Goal: Information Seeking & Learning: Learn about a topic

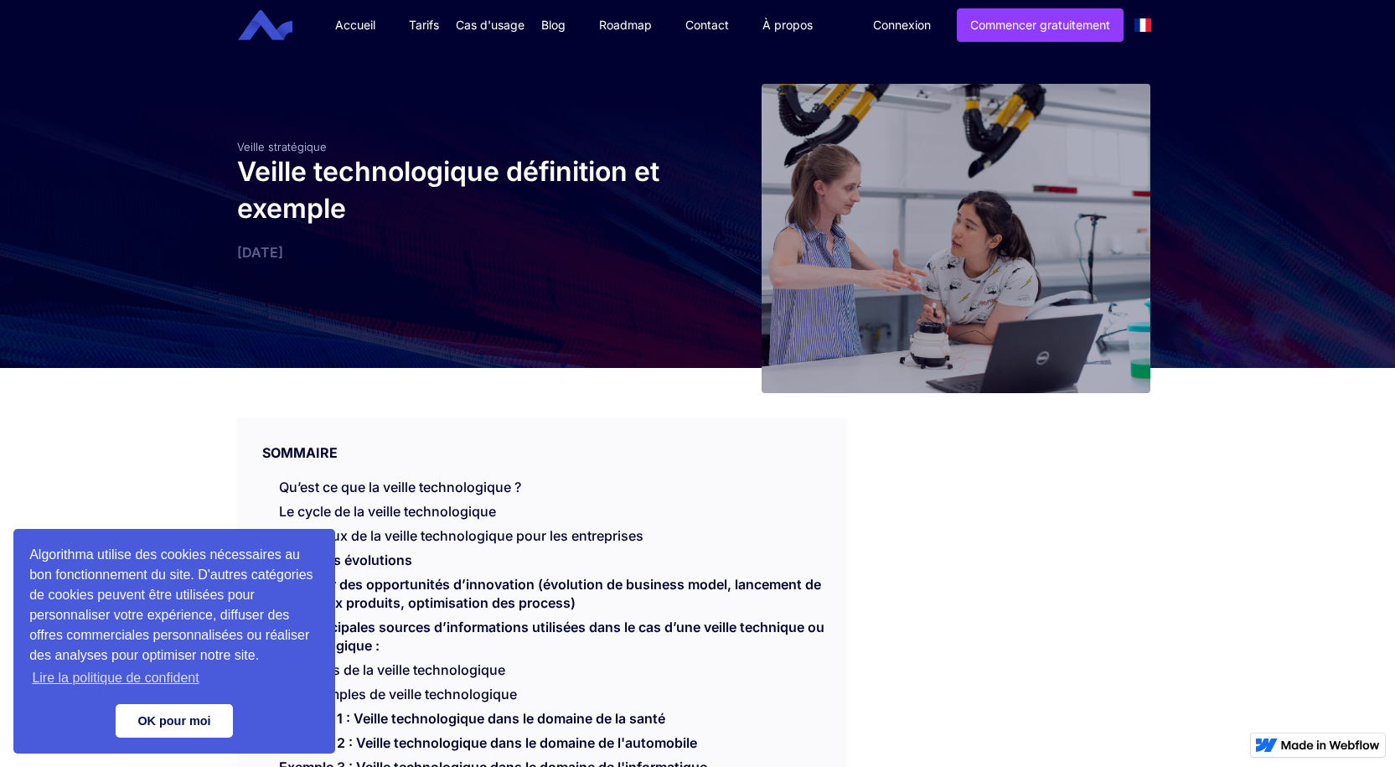
click at [180, 722] on link "OK pour moi" at bounding box center [174, 721] width 117 height 34
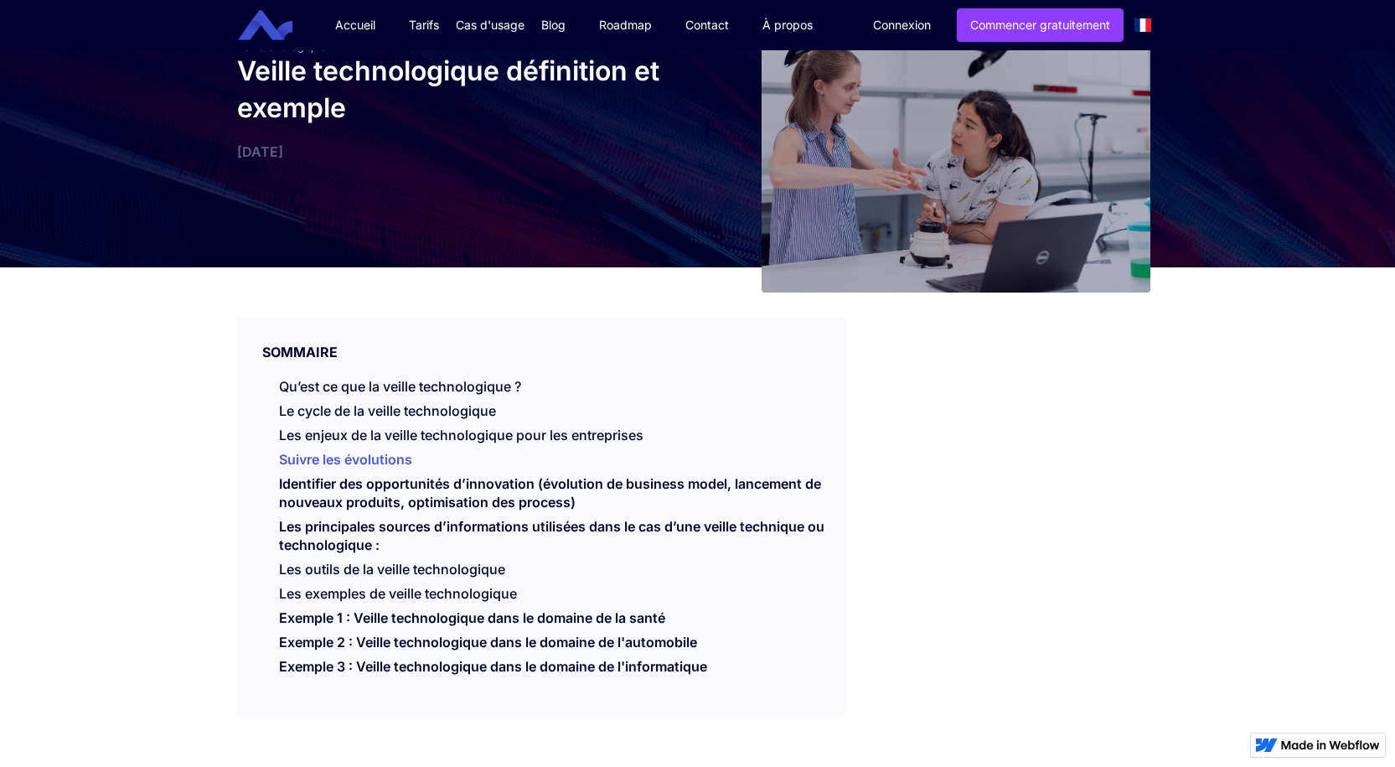
scroll to position [168, 0]
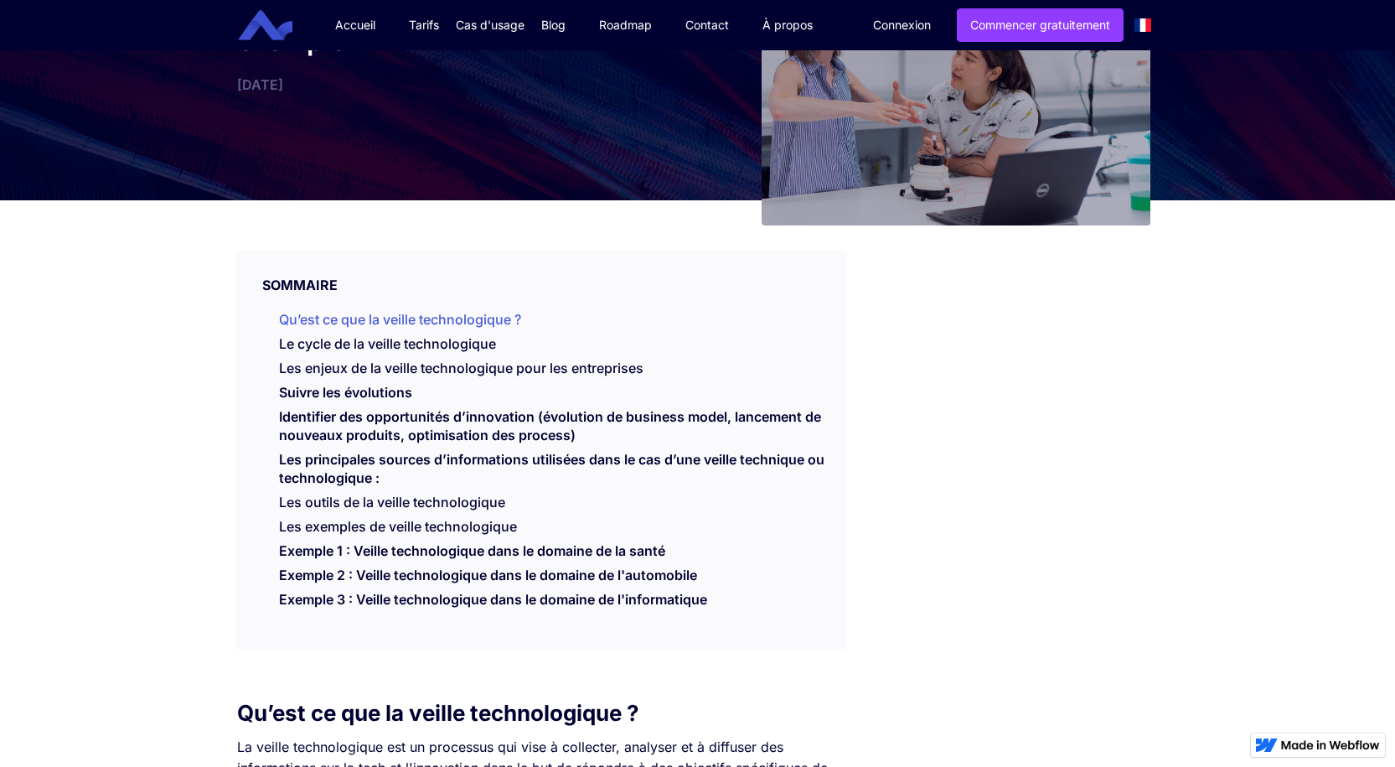
click at [448, 318] on link "Qu’est ce que la veille technologique ?" at bounding box center [400, 319] width 242 height 17
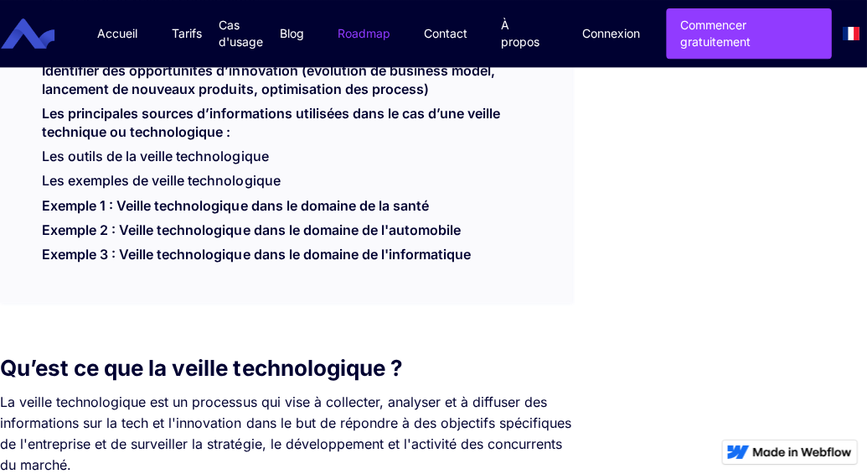
scroll to position [511, 0]
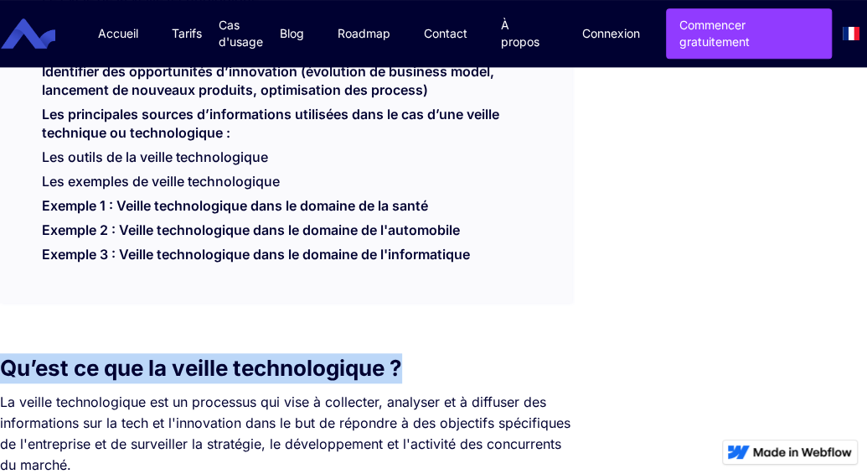
drag, startPoint x: 416, startPoint y: 370, endPoint x: 0, endPoint y: 374, distance: 415.7
click at [0, 374] on h2 "Qu’est ce que la veille technologique ?" at bounding box center [286, 368] width 572 height 30
copy strong "Qu’est ce que la veille technologique ?"
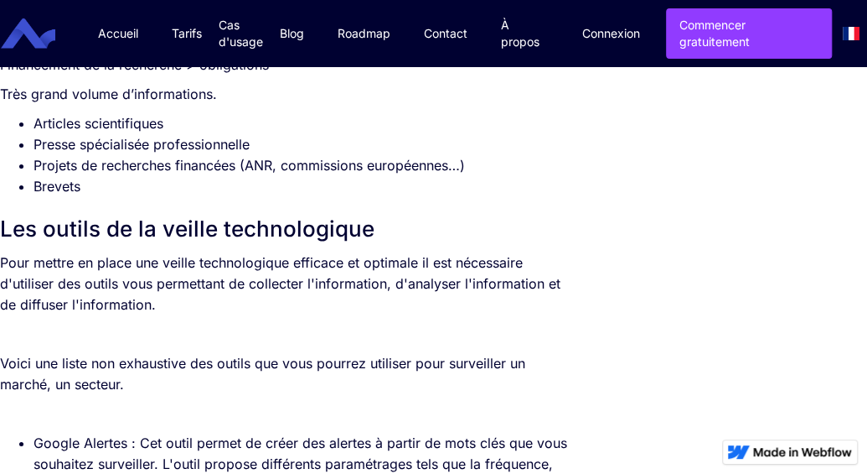
scroll to position [2271, 0]
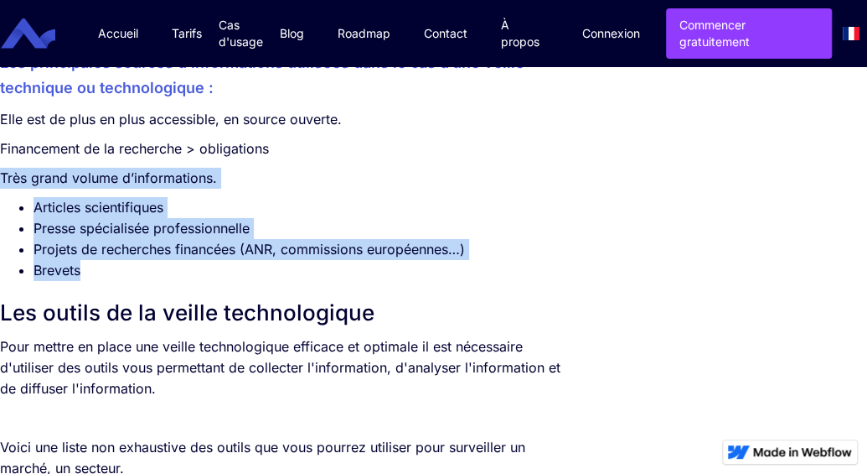
drag, startPoint x: 2, startPoint y: 179, endPoint x: 82, endPoint y: 277, distance: 126.2
copy div "Très grand volume d’informations. Articles scientifiques Presse spécialisée pro…"
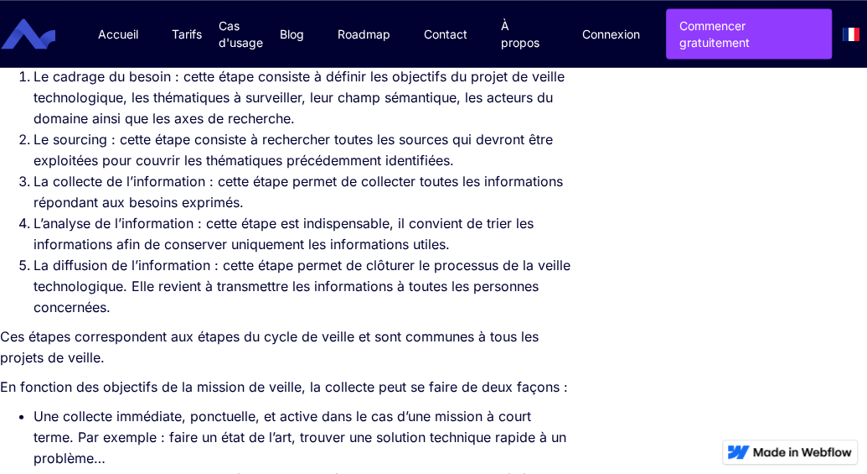
scroll to position [1265, 0]
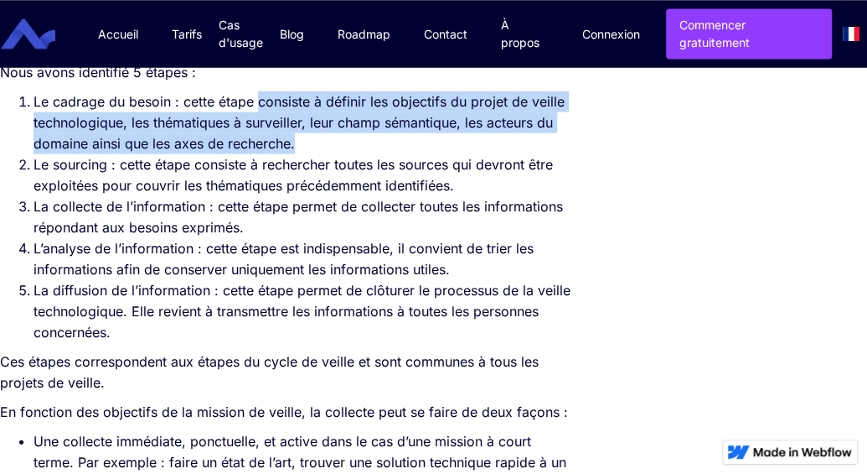
drag, startPoint x: 258, startPoint y: 103, endPoint x: 517, endPoint y: 148, distance: 262.7
click at [517, 148] on li "Le cadrage du besoin : cette étape consiste à définir les objectifs du projet d…" at bounding box center [303, 122] width 539 height 63
copy li "consiste à définir les objectifs du projet de veille technologique, les thémati…"
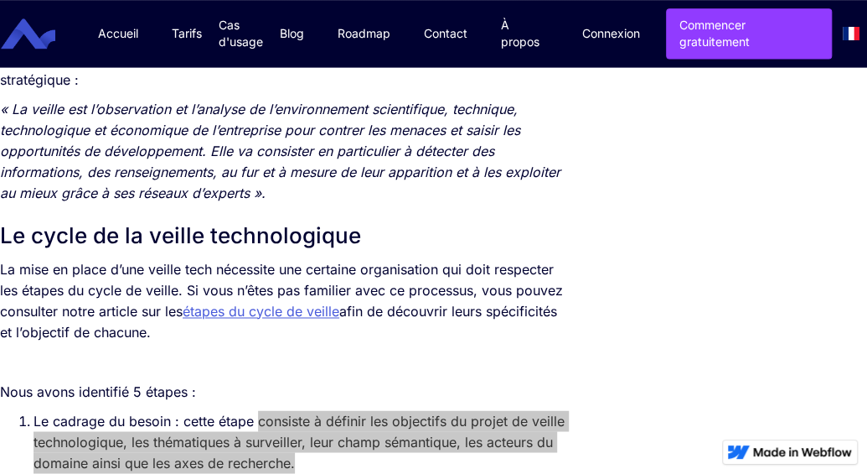
scroll to position [930, 0]
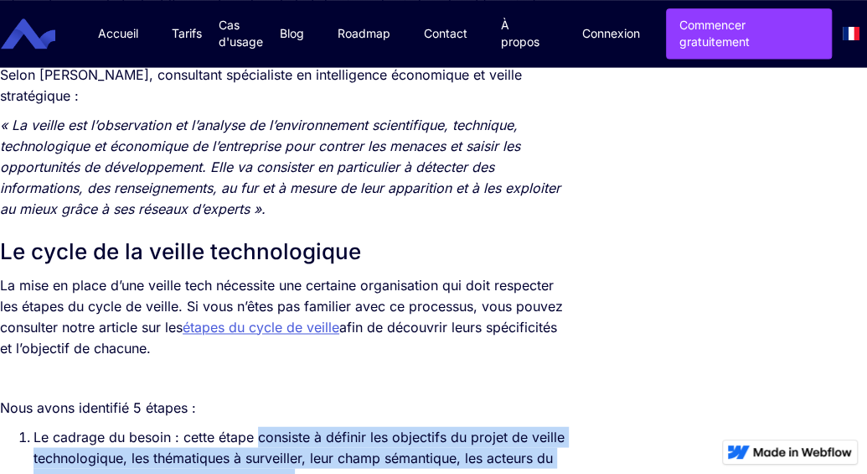
click at [293, 333] on link "étapes du cycle de veille" at bounding box center [261, 326] width 157 height 17
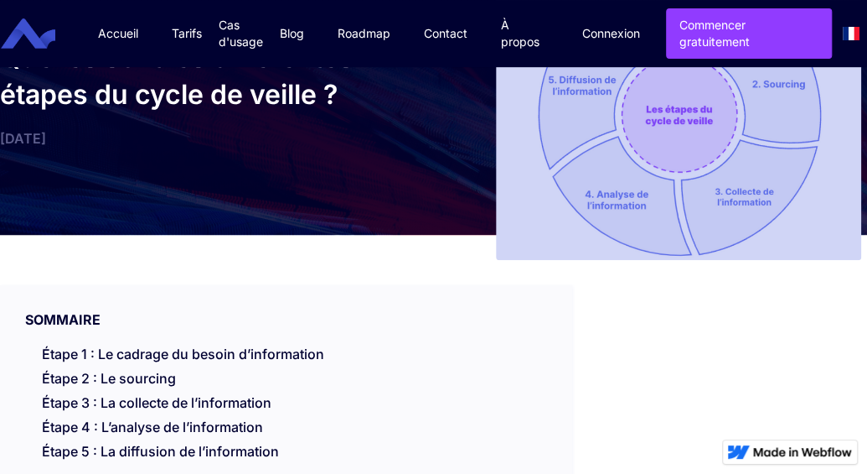
scroll to position [168, 0]
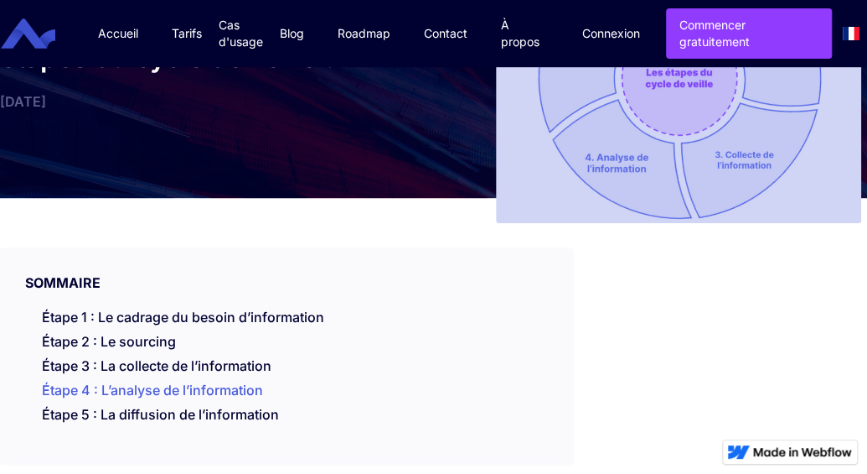
click at [227, 386] on link "Étape 4 : L’analyse de l’information" at bounding box center [152, 389] width 221 height 17
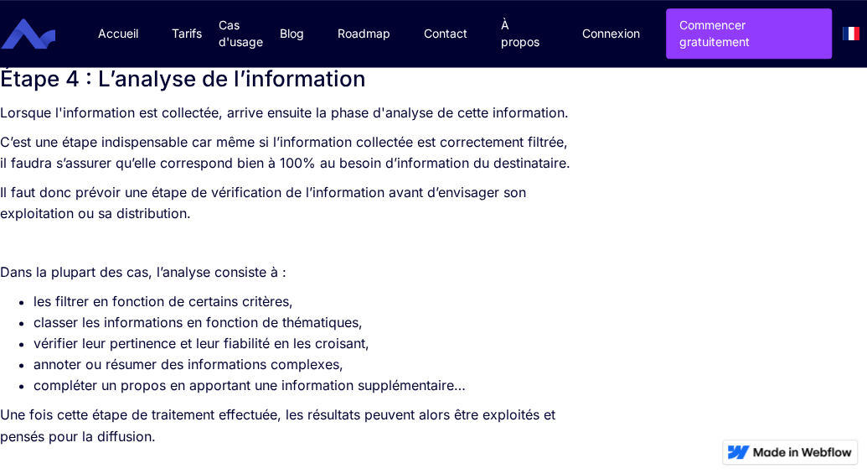
scroll to position [3513, 0]
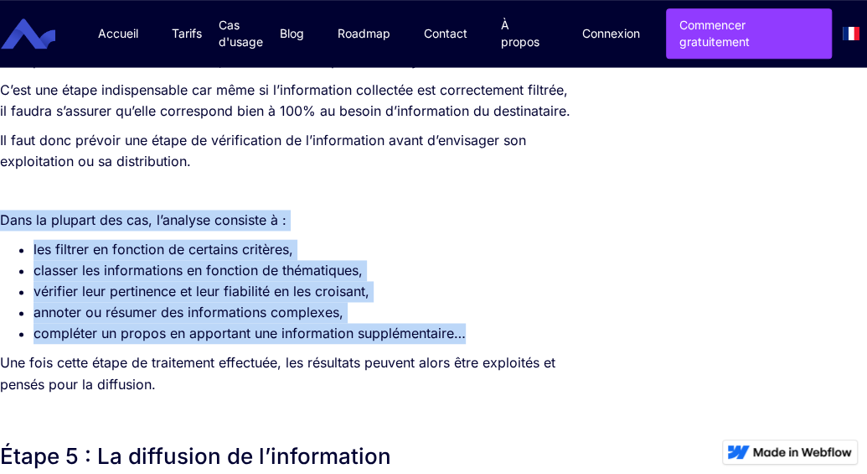
drag, startPoint x: 2, startPoint y: 263, endPoint x: 490, endPoint y: 373, distance: 500.8
copy div "Dans la plupart des cas, l’analyse consiste à : les filtrer en fonction de cert…"
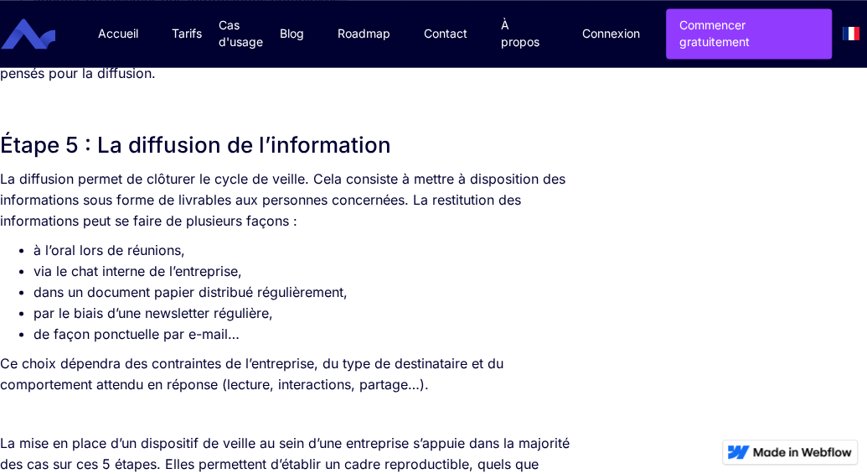
scroll to position [3848, 0]
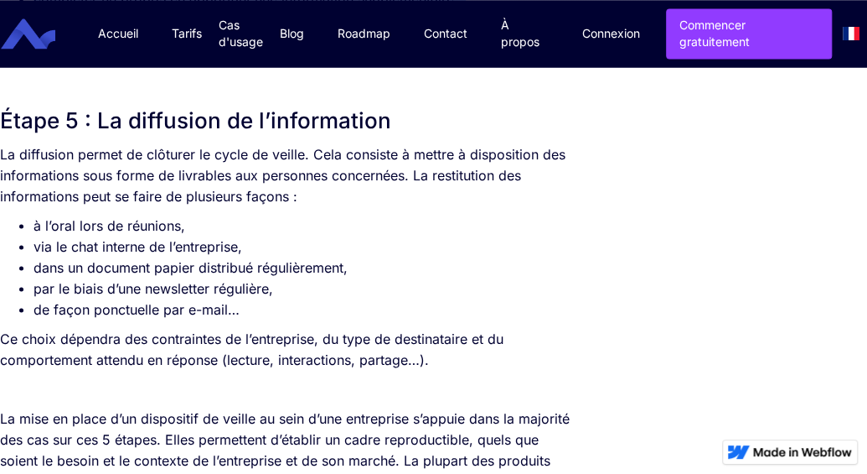
drag, startPoint x: 313, startPoint y: 194, endPoint x: 513, endPoint y: 348, distance: 252.1
copy div "Cela consiste à mettre à disposition des informations sous forme de livrables a…"
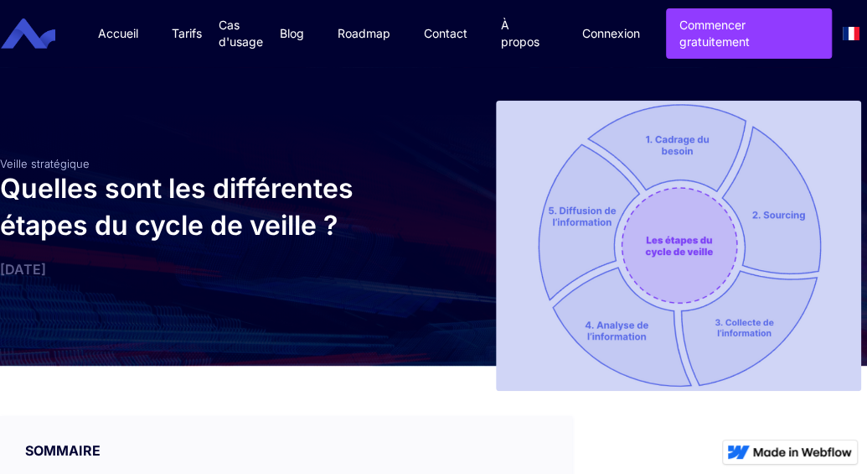
scroll to position [2927, 0]
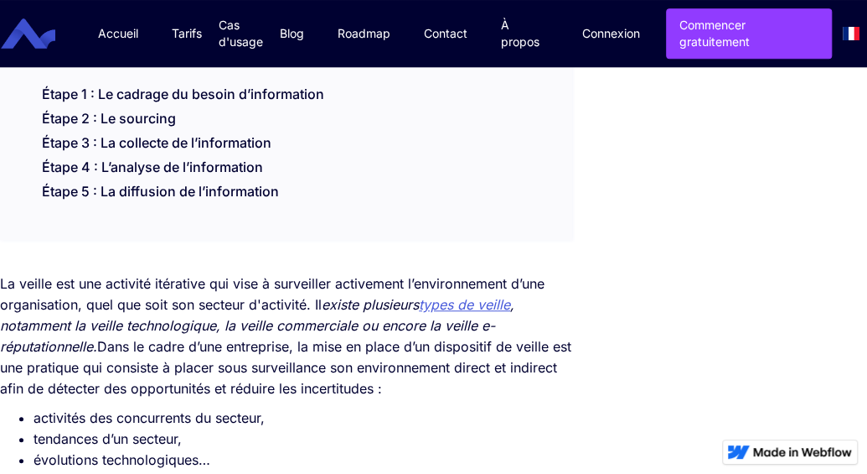
scroll to position [335, 0]
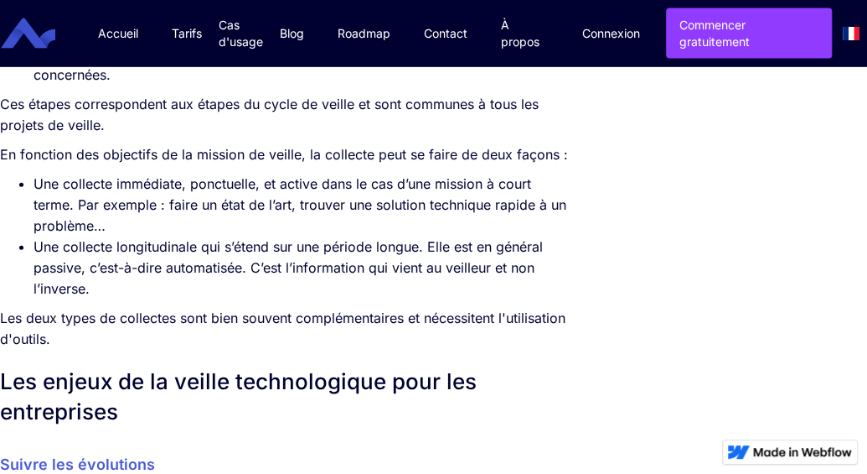
scroll to position [566, 0]
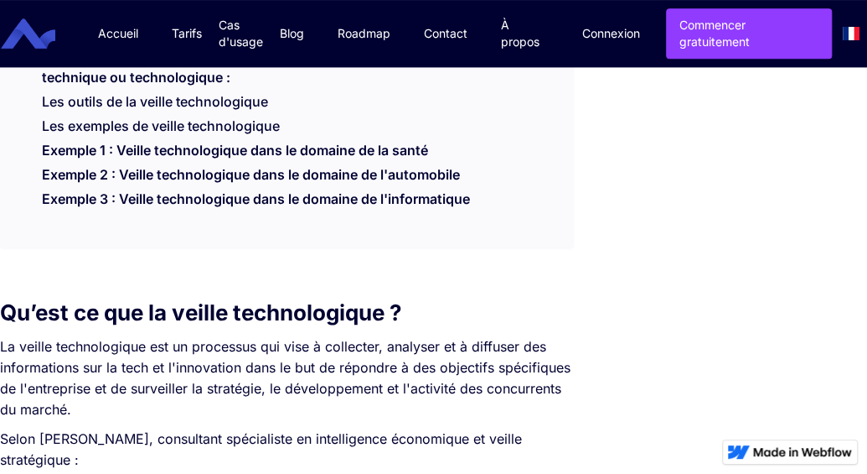
scroll to position [111, 0]
